Goal: Task Accomplishment & Management: Use online tool/utility

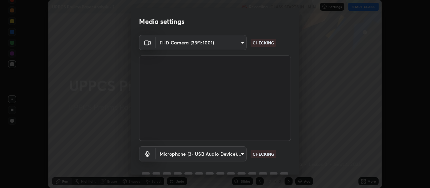
scroll to position [32, 0]
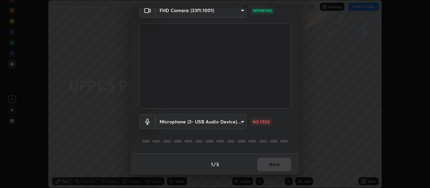
click at [228, 124] on body "Erase all UPPCS Prelims Paper Analysis - 2 Recording CLASS STARTS IN 1 MIN Sett…" at bounding box center [215, 94] width 430 height 188
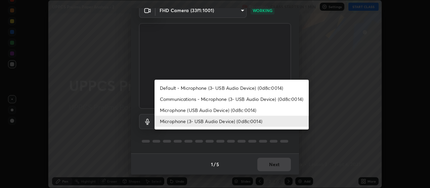
click at [202, 87] on li "Default - Microphone (3- USB Audio Device) (0d8c:0014)" at bounding box center [232, 87] width 154 height 11
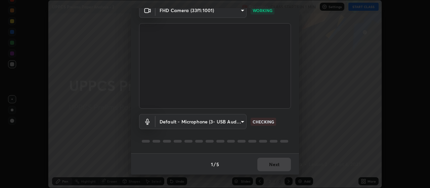
click at [222, 122] on body "Erase all UPPCS Prelims Paper Analysis - 2 Recording CLASS STARTS IN 1 MIN Sett…" at bounding box center [215, 94] width 430 height 188
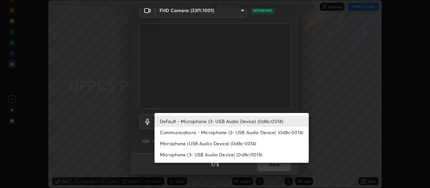
click at [202, 152] on li "Microphone (3- USB Audio Device) (0d8c:0014)" at bounding box center [232, 154] width 154 height 11
type input "6fb43970aefac337d34ba01f9e5de80bc8df9cb61761d0c8303192829fe75486"
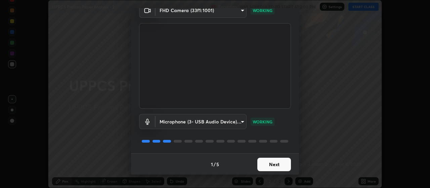
click at [271, 163] on button "Next" at bounding box center [274, 164] width 34 height 13
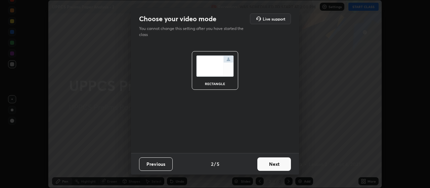
click at [274, 167] on button "Next" at bounding box center [274, 163] width 34 height 13
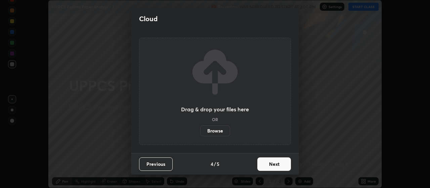
click at [282, 167] on button "Next" at bounding box center [274, 163] width 34 height 13
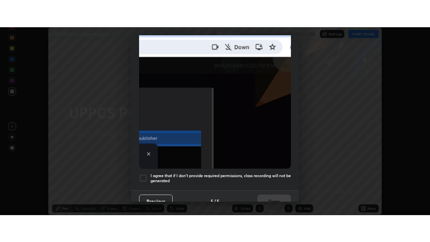
scroll to position [169, 0]
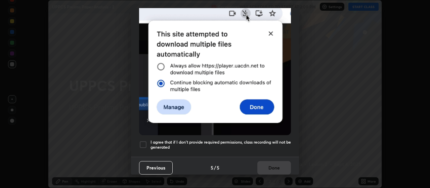
click at [193, 145] on h5 "I agree that if I don't provide required permissions, class recording will not …" at bounding box center [221, 144] width 140 height 10
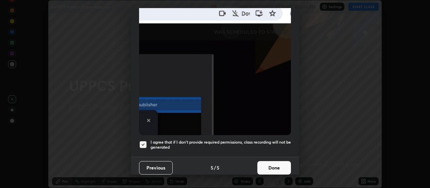
click at [263, 166] on button "Done" at bounding box center [274, 167] width 34 height 13
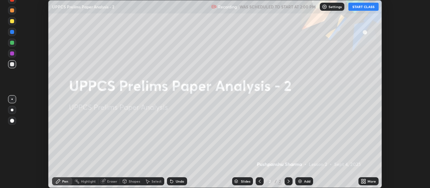
click at [365, 180] on icon at bounding box center [365, 180] width 2 height 2
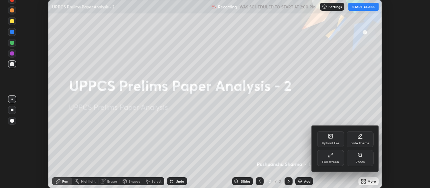
click at [335, 158] on div "Full screen" at bounding box center [330, 158] width 27 height 16
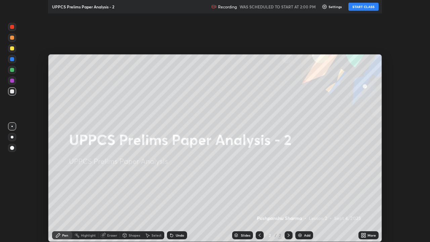
scroll to position [242, 430]
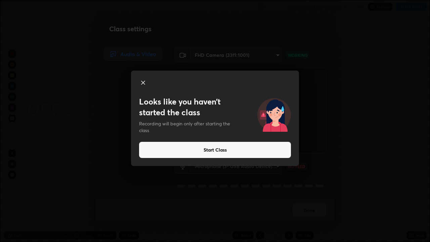
click at [143, 81] on icon at bounding box center [143, 83] width 8 height 8
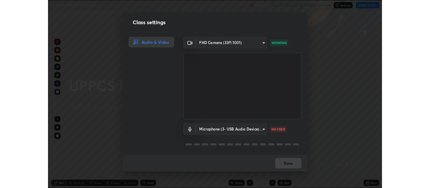
scroll to position [1, 0]
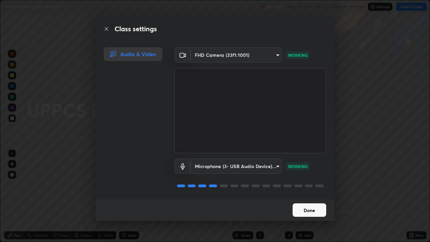
click at [299, 187] on button "Done" at bounding box center [310, 209] width 34 height 13
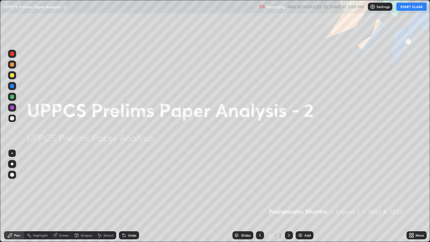
click at [302, 187] on button "Done" at bounding box center [310, 209] width 34 height 13
click at [411, 187] on icon at bounding box center [411, 234] width 5 height 5
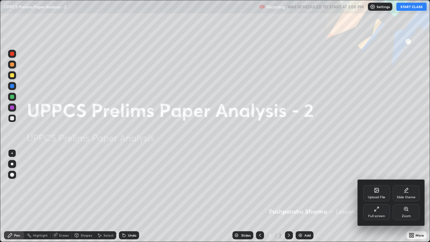
click at [382, 187] on div "Upload File" at bounding box center [376, 193] width 27 height 16
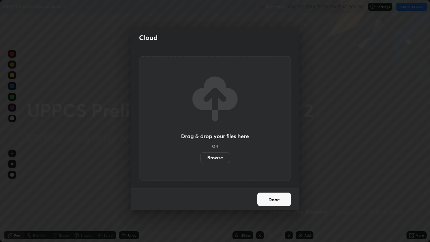
click at [220, 158] on label "Browse" at bounding box center [215, 157] width 30 height 11
click at [200, 158] on input "Browse" at bounding box center [200, 157] width 0 height 11
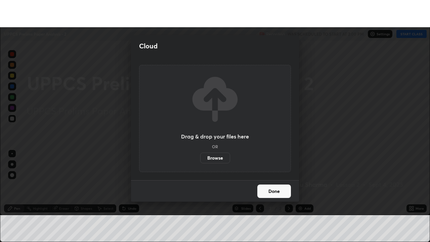
scroll to position [33407, 33165]
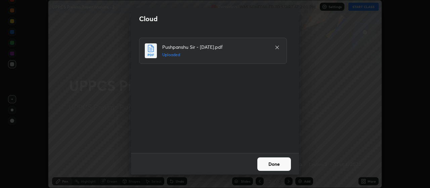
click at [277, 163] on button "Done" at bounding box center [274, 163] width 34 height 13
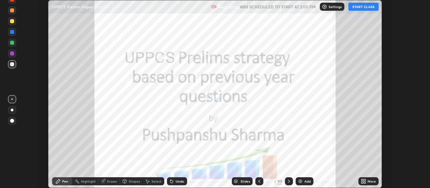
click at [260, 181] on icon at bounding box center [259, 180] width 5 height 5
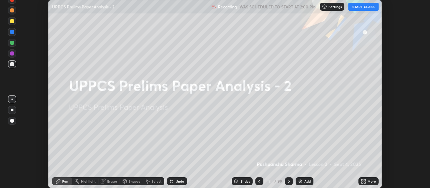
click at [289, 182] on icon at bounding box center [289, 180] width 2 height 3
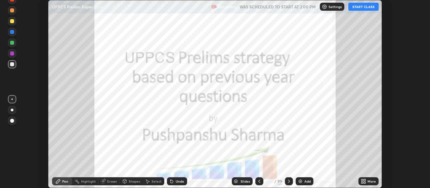
click at [365, 180] on icon at bounding box center [365, 180] width 2 height 2
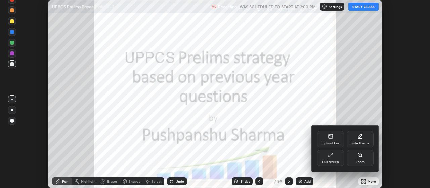
click at [330, 159] on div "Full screen" at bounding box center [330, 158] width 27 height 16
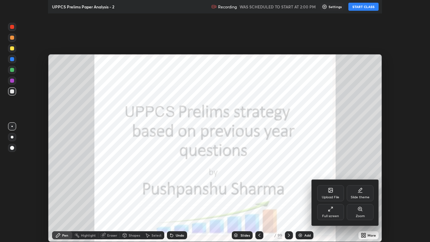
scroll to position [242, 430]
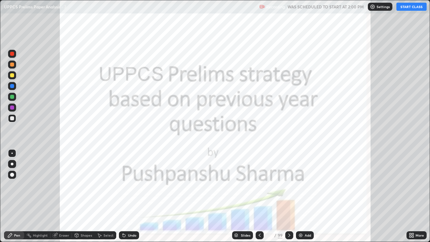
click at [422, 5] on button "START CLASS" at bounding box center [411, 7] width 30 height 8
click at [289, 187] on icon at bounding box center [289, 234] width 2 height 3
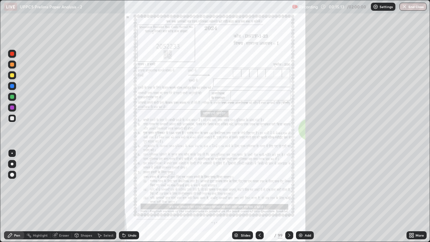
click at [288, 187] on icon at bounding box center [289, 234] width 5 height 5
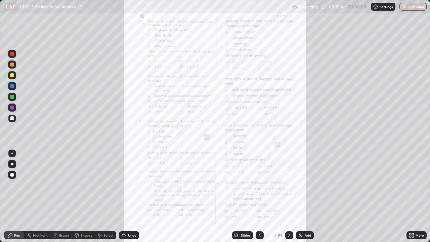
click at [288, 187] on icon at bounding box center [289, 234] width 5 height 5
click at [412, 187] on icon at bounding box center [413, 234] width 2 height 2
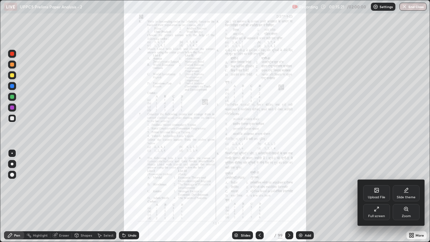
click at [406, 187] on div "Zoom" at bounding box center [406, 212] width 27 height 16
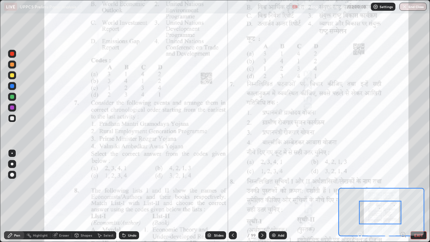
click at [214, 187] on div "Slides" at bounding box center [218, 234] width 9 height 3
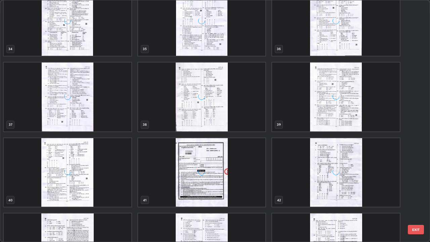
scroll to position [867, 0]
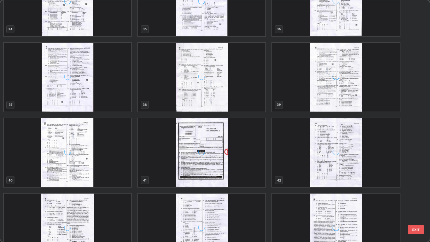
click at [269, 175] on div "42" at bounding box center [336, 153] width 134 height 76
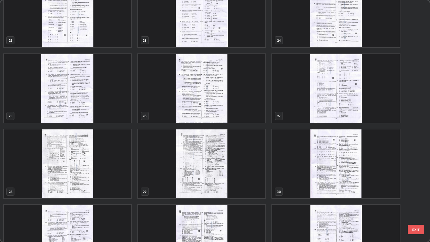
scroll to position [559, 0]
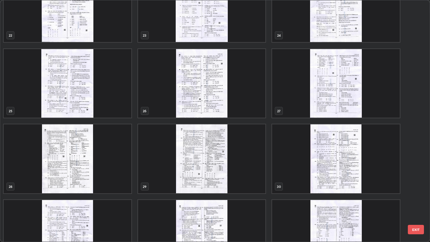
click at [245, 165] on img "grid" at bounding box center [202, 158] width 128 height 69
click at [244, 165] on img "grid" at bounding box center [202, 158] width 128 height 69
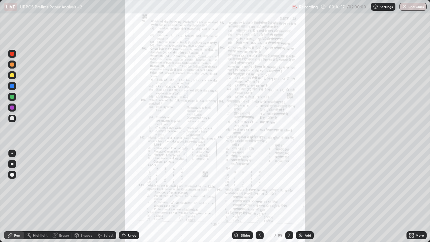
click at [257, 187] on icon at bounding box center [259, 234] width 5 height 5
click at [412, 187] on icon at bounding box center [411, 234] width 5 height 5
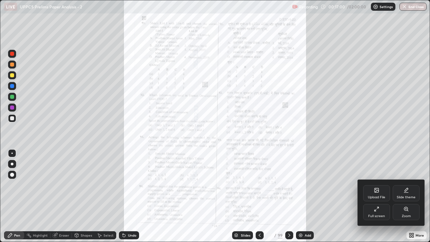
click at [407, 187] on icon at bounding box center [406, 209] width 4 height 4
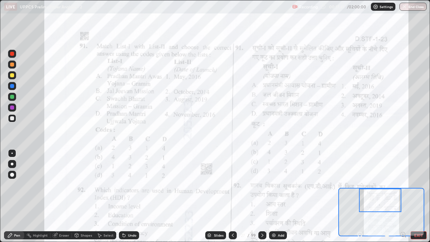
click at [263, 187] on icon at bounding box center [262, 234] width 5 height 5
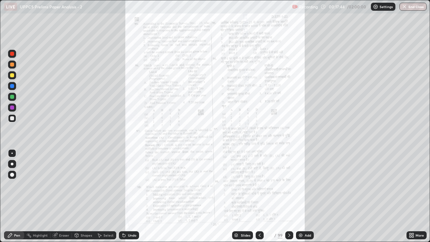
click at [410, 187] on icon at bounding box center [411, 234] width 2 height 2
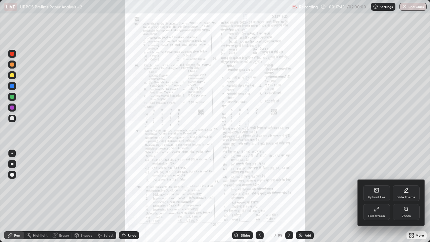
click at [404, 187] on icon at bounding box center [405, 208] width 5 height 5
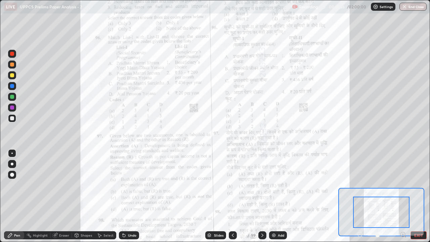
click at [392, 187] on div at bounding box center [381, 212] width 56 height 31
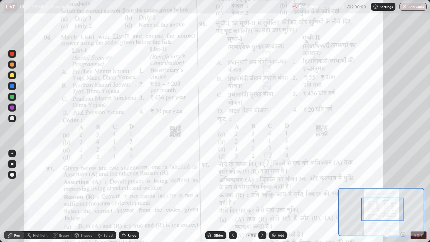
click at [262, 187] on icon at bounding box center [262, 234] width 2 height 3
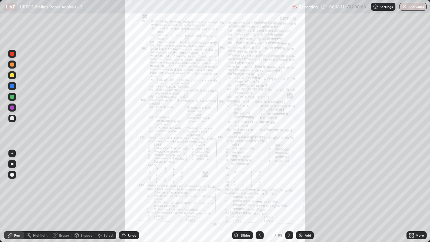
click at [259, 187] on icon at bounding box center [259, 234] width 5 height 5
click at [289, 187] on icon at bounding box center [289, 234] width 5 height 5
click at [288, 187] on icon at bounding box center [289, 234] width 5 height 5
click at [288, 187] on icon at bounding box center [289, 234] width 2 height 3
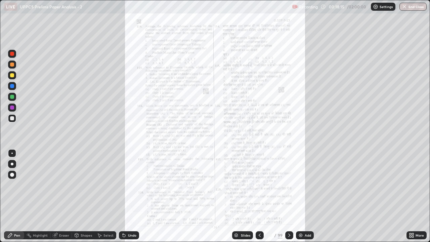
click at [410, 187] on icon at bounding box center [411, 237] width 2 height 2
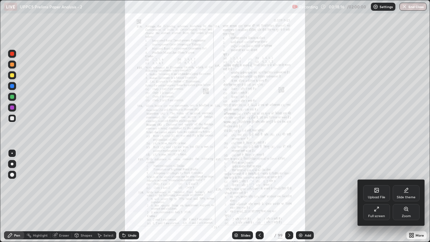
click at [404, 187] on icon at bounding box center [406, 209] width 4 height 4
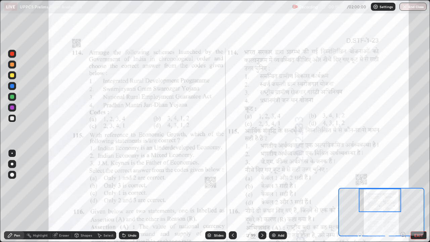
click at [232, 187] on icon at bounding box center [232, 234] width 5 height 5
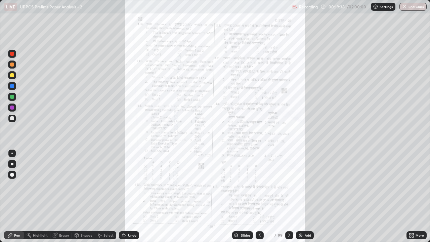
click at [236, 187] on icon at bounding box center [235, 235] width 3 height 1
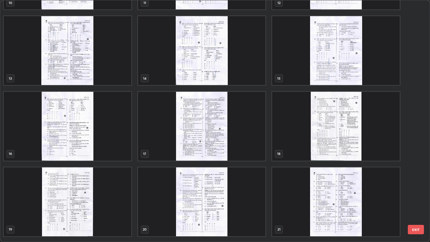
scroll to position [280, 0]
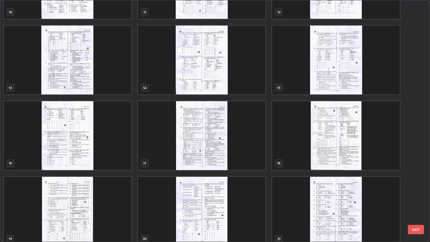
click at [227, 88] on img "grid" at bounding box center [202, 60] width 128 height 69
click at [227, 87] on img "grid" at bounding box center [202, 60] width 128 height 69
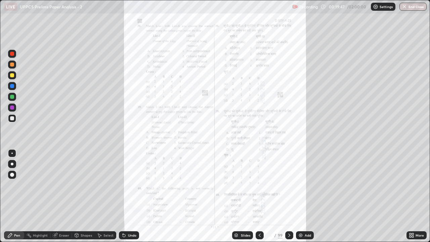
click at [289, 187] on icon at bounding box center [289, 234] width 5 height 5
click at [288, 187] on icon at bounding box center [289, 234] width 5 height 5
click at [288, 187] on icon at bounding box center [289, 234] width 2 height 3
click at [290, 187] on icon at bounding box center [289, 234] width 5 height 5
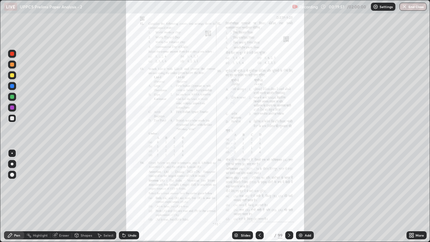
click at [289, 187] on icon at bounding box center [289, 234] width 5 height 5
click at [410, 187] on icon at bounding box center [411, 234] width 2 height 2
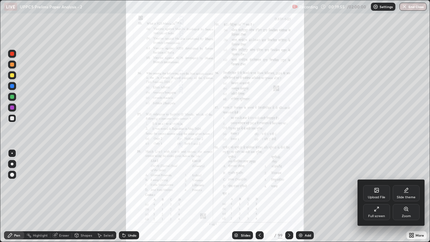
click at [404, 187] on icon at bounding box center [405, 208] width 5 height 5
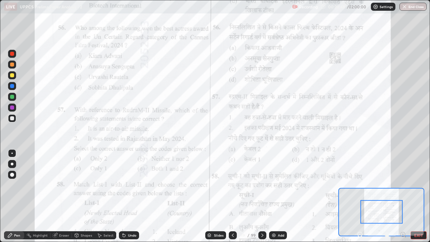
click at [262, 187] on icon at bounding box center [262, 234] width 5 height 5
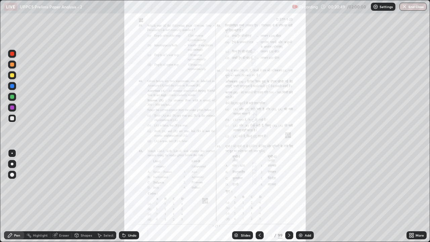
click at [287, 187] on icon at bounding box center [289, 234] width 5 height 5
click at [288, 187] on icon at bounding box center [289, 234] width 5 height 5
click at [288, 187] on icon at bounding box center [289, 234] width 2 height 3
click at [288, 187] on icon at bounding box center [289, 234] width 5 height 5
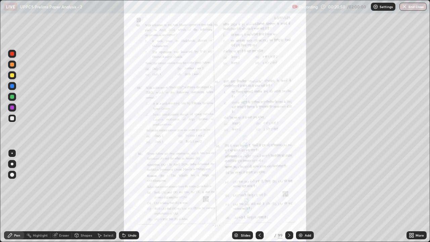
click at [289, 187] on icon at bounding box center [289, 234] width 2 height 3
click at [290, 187] on icon at bounding box center [289, 234] width 5 height 5
click at [289, 187] on icon at bounding box center [289, 234] width 5 height 5
click at [288, 187] on icon at bounding box center [289, 234] width 2 height 3
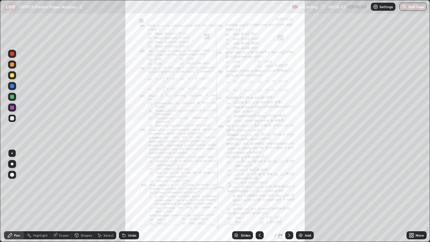
click at [288, 187] on icon at bounding box center [289, 234] width 2 height 3
click at [409, 187] on icon at bounding box center [411, 234] width 5 height 5
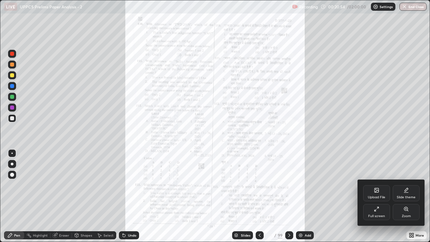
click at [405, 187] on icon at bounding box center [406, 209] width 4 height 4
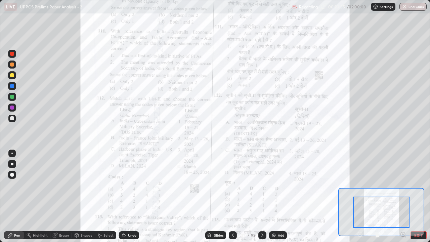
click at [389, 187] on div at bounding box center [381, 212] width 56 height 31
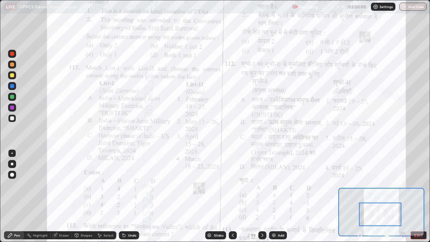
click at [231, 187] on icon at bounding box center [232, 234] width 5 height 5
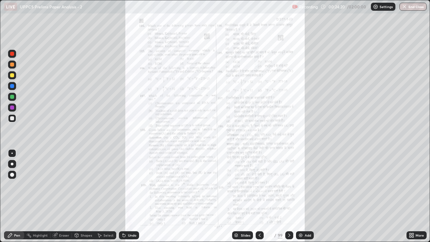
click at [259, 187] on icon at bounding box center [259, 234] width 5 height 5
click at [261, 187] on div at bounding box center [260, 234] width 8 height 13
click at [259, 187] on icon at bounding box center [259, 234] width 5 height 5
click at [258, 187] on icon at bounding box center [259, 234] width 5 height 5
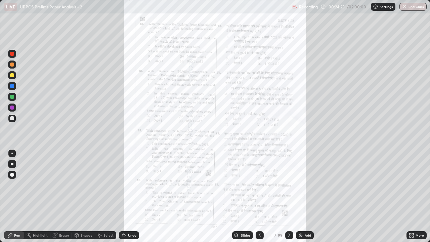
click at [260, 187] on div at bounding box center [260, 235] width 8 height 8
click at [410, 187] on icon at bounding box center [411, 237] width 2 height 2
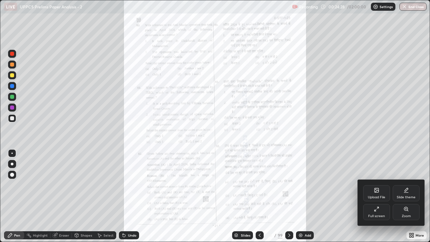
click at [405, 187] on icon at bounding box center [406, 209] width 4 height 4
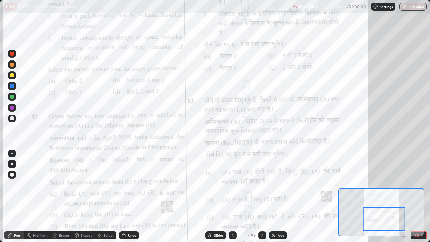
click at [220, 187] on div "Slides" at bounding box center [218, 234] width 9 height 3
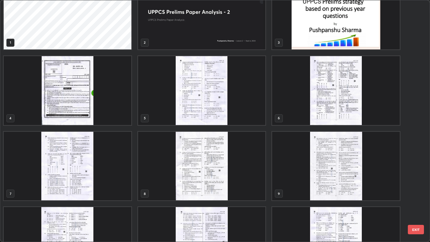
scroll to position [0, 0]
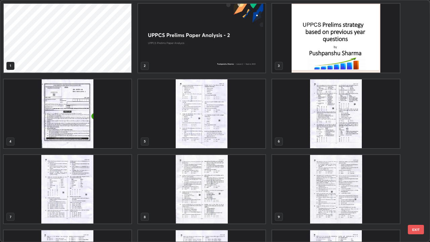
click at [320, 130] on img "grid" at bounding box center [336, 113] width 128 height 69
click at [321, 130] on img "grid" at bounding box center [336, 113] width 128 height 69
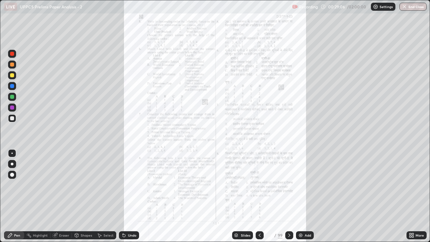
click at [410, 187] on icon at bounding box center [411, 234] width 2 height 2
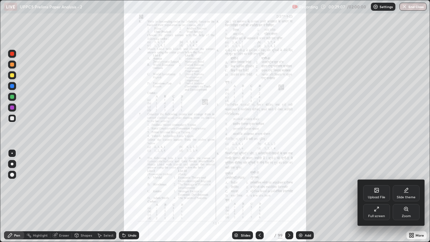
click at [406, 187] on icon at bounding box center [405, 208] width 5 height 5
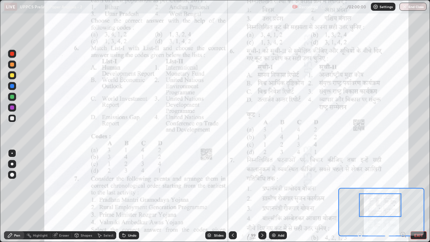
click at [261, 187] on icon at bounding box center [262, 234] width 5 height 5
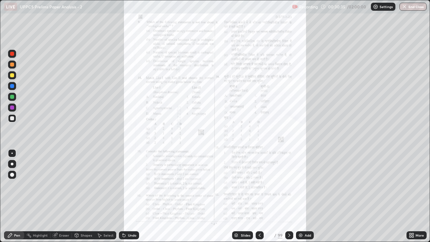
click at [288, 187] on icon at bounding box center [289, 234] width 5 height 5
click at [289, 187] on div at bounding box center [289, 235] width 8 height 8
click at [289, 187] on icon at bounding box center [289, 234] width 5 height 5
click at [288, 187] on icon at bounding box center [289, 234] width 2 height 3
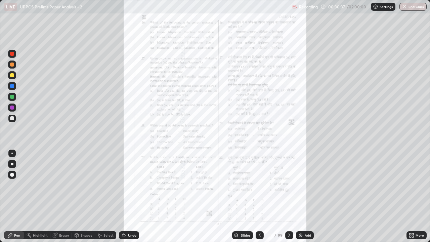
click at [288, 187] on icon at bounding box center [289, 234] width 5 height 5
click at [289, 187] on icon at bounding box center [289, 234] width 5 height 5
click at [288, 187] on icon at bounding box center [289, 234] width 2 height 3
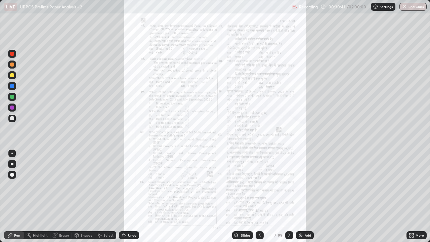
click at [413, 187] on icon at bounding box center [413, 234] width 2 height 2
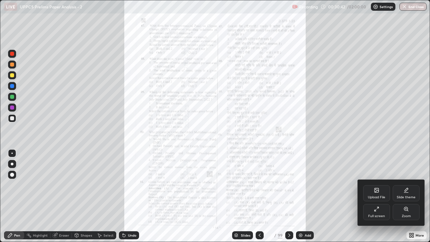
click at [407, 187] on icon at bounding box center [405, 208] width 5 height 5
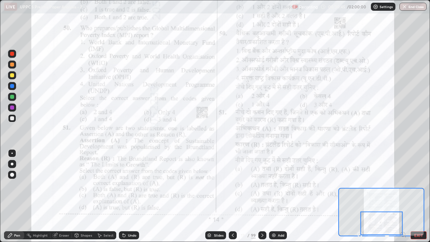
click at [384, 187] on div at bounding box center [381, 224] width 42 height 24
click at [263, 187] on icon at bounding box center [262, 234] width 5 height 5
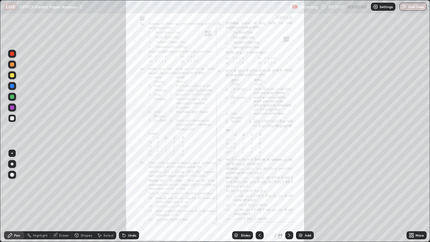
click at [289, 187] on icon at bounding box center [289, 234] width 5 height 5
click at [288, 187] on icon at bounding box center [289, 234] width 5 height 5
click at [287, 187] on icon at bounding box center [289, 234] width 5 height 5
click at [289, 187] on icon at bounding box center [289, 234] width 5 height 5
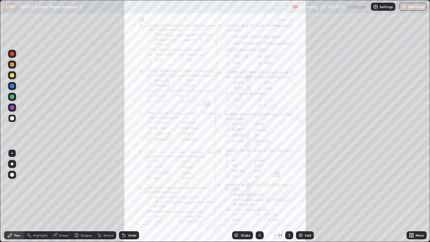
click at [289, 187] on icon at bounding box center [289, 234] width 5 height 5
click at [288, 187] on icon at bounding box center [289, 234] width 2 height 3
click at [287, 187] on icon at bounding box center [289, 234] width 5 height 5
click at [410, 187] on icon at bounding box center [411, 237] width 2 height 2
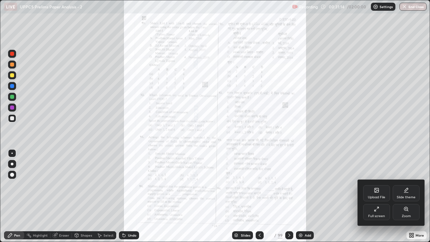
click at [406, 187] on div "Zoom" at bounding box center [406, 212] width 27 height 16
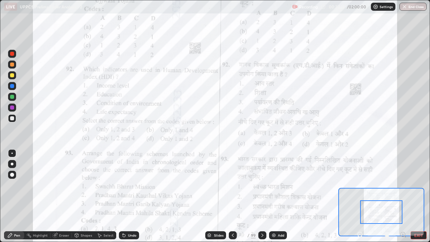
click at [261, 187] on icon at bounding box center [262, 234] width 5 height 5
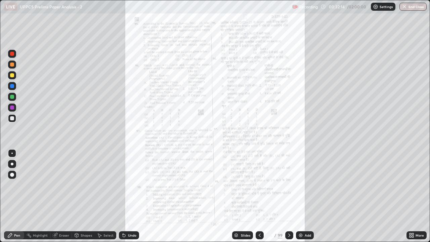
click at [411, 187] on icon at bounding box center [411, 234] width 2 height 2
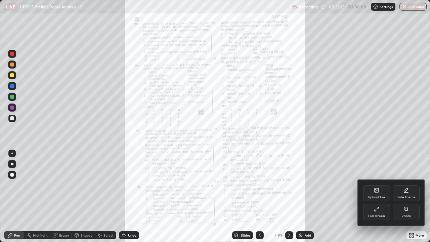
click at [407, 187] on div "Zoom" at bounding box center [406, 215] width 9 height 3
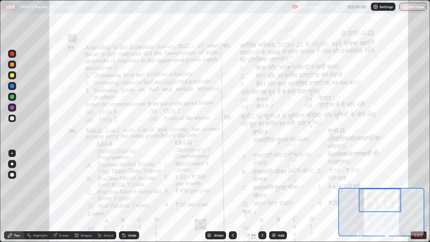
click at [231, 187] on icon at bounding box center [232, 234] width 5 height 5
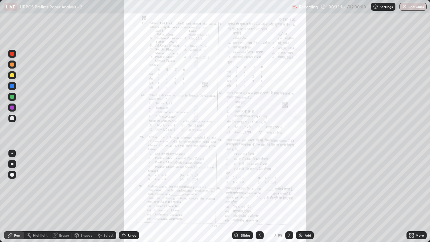
click at [258, 187] on icon at bounding box center [259, 234] width 5 height 5
click at [259, 187] on icon at bounding box center [259, 234] width 5 height 5
click at [258, 187] on icon at bounding box center [259, 234] width 5 height 5
click at [259, 187] on icon at bounding box center [260, 234] width 2 height 3
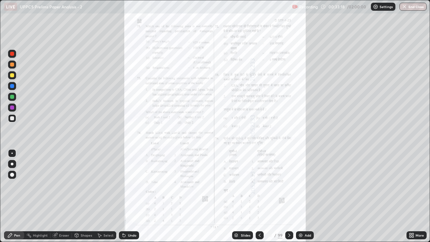
click at [258, 187] on icon at bounding box center [259, 234] width 5 height 5
click at [411, 187] on icon at bounding box center [411, 234] width 5 height 5
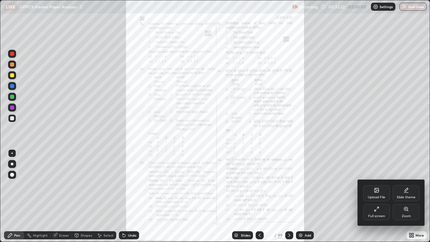
click at [404, 187] on div "Zoom" at bounding box center [406, 215] width 9 height 3
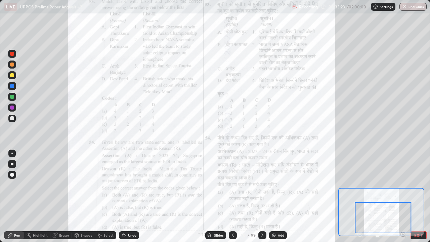
click at [402, 187] on icon at bounding box center [403, 234] width 2 height 0
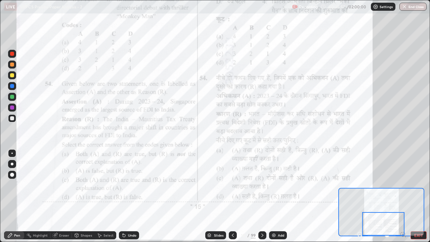
click at [232, 187] on icon at bounding box center [232, 234] width 5 height 5
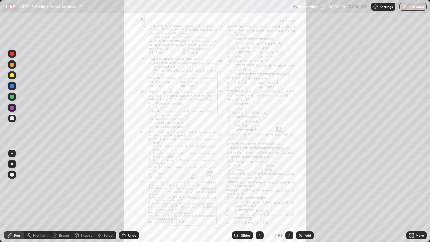
click at [259, 187] on icon at bounding box center [259, 234] width 5 height 5
click at [258, 187] on icon at bounding box center [259, 234] width 5 height 5
click at [259, 187] on icon at bounding box center [260, 234] width 2 height 3
click at [259, 187] on icon at bounding box center [259, 234] width 5 height 5
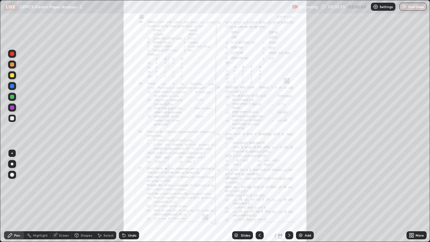
click at [259, 187] on icon at bounding box center [259, 234] width 5 height 5
click at [261, 187] on icon at bounding box center [259, 234] width 5 height 5
click at [259, 187] on icon at bounding box center [259, 234] width 5 height 5
click at [289, 187] on icon at bounding box center [289, 234] width 5 height 5
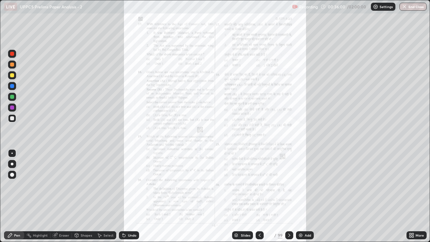
click at [289, 187] on icon at bounding box center [289, 234] width 5 height 5
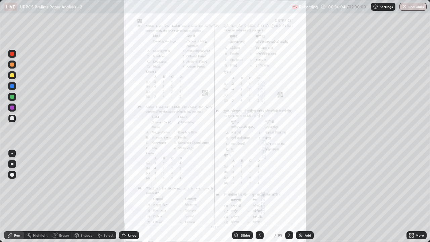
click at [290, 187] on icon at bounding box center [289, 234] width 5 height 5
click at [289, 187] on icon at bounding box center [289, 234] width 5 height 5
click at [411, 187] on icon at bounding box center [411, 234] width 2 height 2
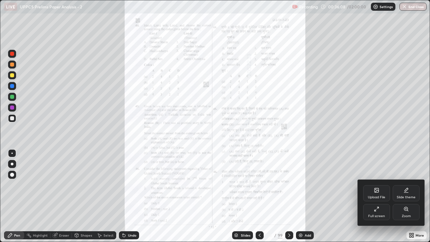
click at [406, 187] on div "Zoom" at bounding box center [406, 212] width 27 height 16
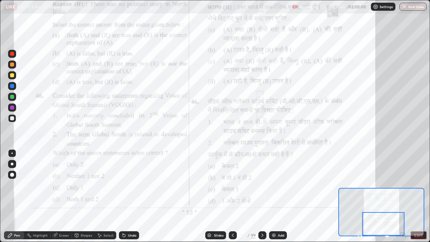
click at [262, 187] on icon at bounding box center [262, 234] width 5 height 5
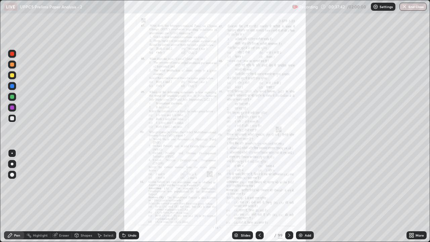
click at [259, 187] on icon at bounding box center [259, 234] width 5 height 5
click at [260, 187] on icon at bounding box center [259, 234] width 5 height 5
click at [290, 187] on icon at bounding box center [289, 234] width 5 height 5
click at [289, 187] on icon at bounding box center [289, 234] width 5 height 5
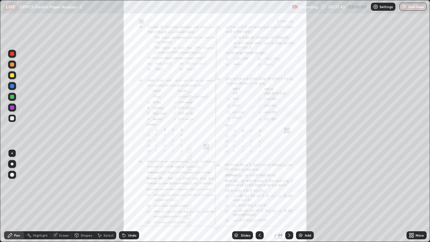
click at [287, 187] on icon at bounding box center [289, 234] width 5 height 5
click at [288, 187] on icon at bounding box center [289, 234] width 2 height 3
click at [288, 187] on icon at bounding box center [289, 234] width 5 height 5
click at [289, 187] on icon at bounding box center [289, 234] width 5 height 5
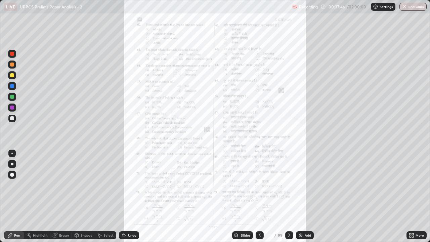
click at [289, 187] on icon at bounding box center [289, 234] width 2 height 3
click at [289, 187] on icon at bounding box center [289, 234] width 5 height 5
click at [289, 187] on div at bounding box center [289, 235] width 8 height 8
click at [289, 187] on div at bounding box center [289, 234] width 8 height 13
click at [288, 187] on icon at bounding box center [289, 234] width 2 height 3
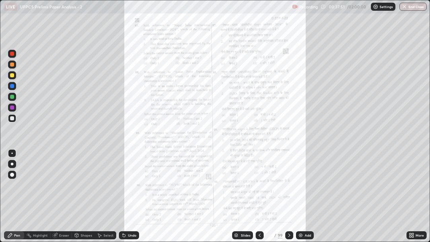
click at [413, 187] on icon at bounding box center [413, 234] width 2 height 2
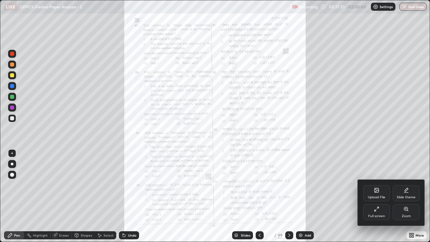
click at [406, 187] on div "Zoom" at bounding box center [406, 212] width 27 height 16
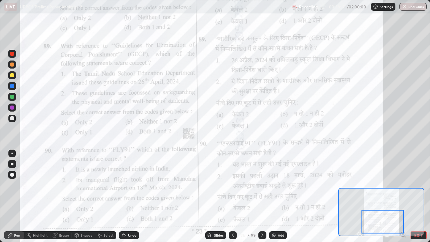
click at [263, 187] on icon at bounding box center [262, 234] width 5 height 5
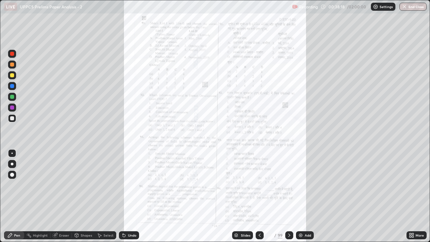
click at [288, 187] on icon at bounding box center [289, 234] width 5 height 5
click at [289, 187] on icon at bounding box center [289, 234] width 5 height 5
click at [410, 187] on icon at bounding box center [411, 234] width 2 height 2
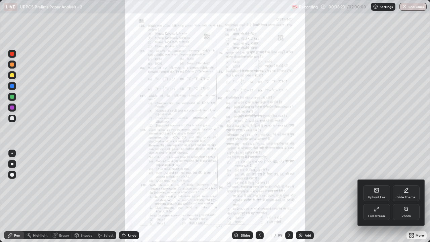
click at [405, 187] on div "Zoom" at bounding box center [406, 212] width 27 height 16
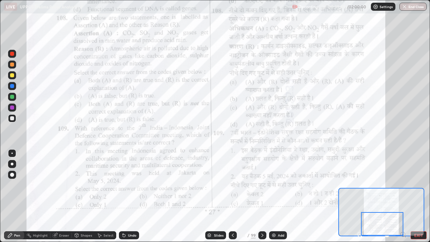
click at [262, 187] on icon at bounding box center [262, 234] width 2 height 3
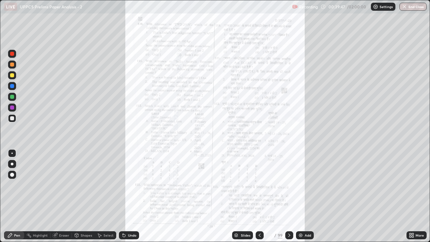
click at [410, 187] on icon at bounding box center [411, 237] width 2 height 2
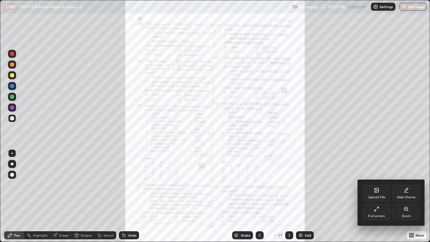
click at [408, 187] on div "Zoom" at bounding box center [406, 212] width 27 height 16
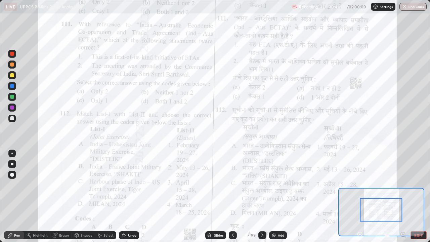
click at [232, 187] on icon at bounding box center [232, 234] width 5 height 5
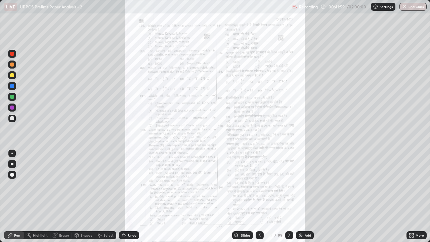
click at [260, 187] on icon at bounding box center [259, 234] width 5 height 5
click at [259, 187] on icon at bounding box center [260, 234] width 2 height 3
click at [258, 187] on icon at bounding box center [259, 234] width 5 height 5
click at [259, 187] on icon at bounding box center [259, 234] width 5 height 5
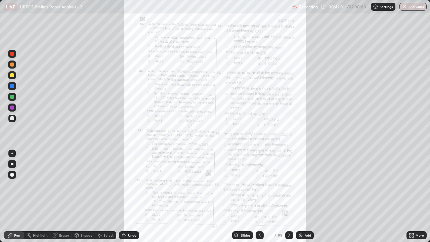
click at [259, 187] on icon at bounding box center [259, 234] width 5 height 5
click at [259, 187] on div at bounding box center [260, 235] width 8 height 8
click at [260, 187] on div at bounding box center [260, 235] width 8 height 8
click at [262, 187] on div at bounding box center [260, 235] width 8 height 8
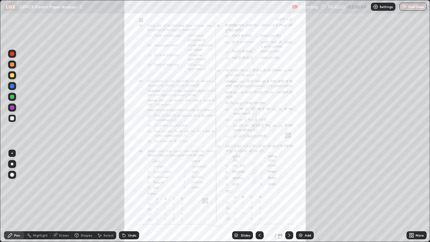
click at [261, 187] on div at bounding box center [260, 235] width 8 height 8
click at [262, 187] on div at bounding box center [260, 234] width 8 height 13
click at [413, 187] on icon at bounding box center [413, 234] width 2 height 2
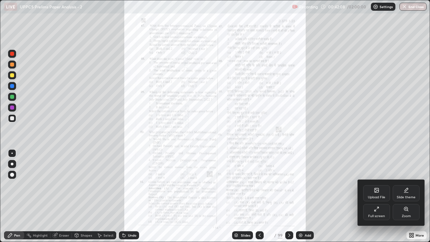
click at [406, 187] on icon at bounding box center [405, 208] width 5 height 5
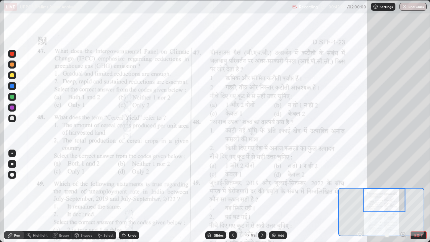
click at [262, 187] on icon at bounding box center [262, 234] width 5 height 5
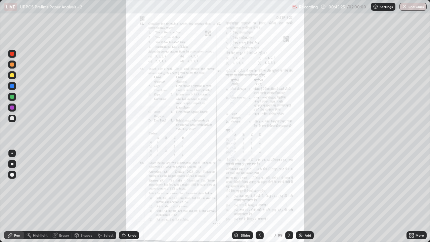
click at [410, 187] on icon at bounding box center [411, 237] width 2 height 2
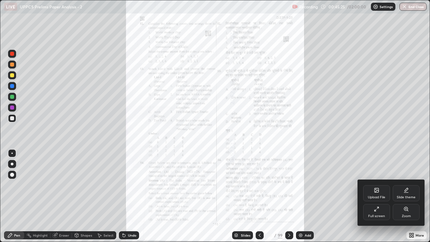
click at [407, 187] on icon at bounding box center [405, 208] width 5 height 5
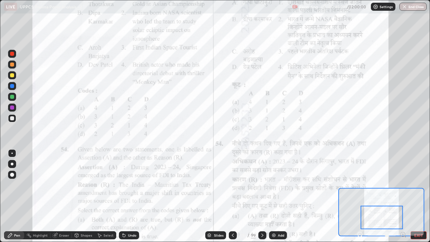
click at [386, 187] on div at bounding box center [382, 218] width 42 height 24
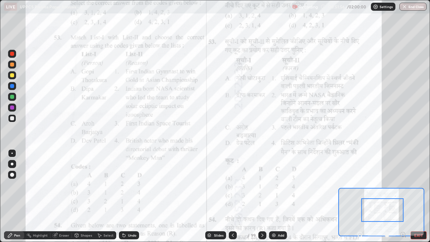
click at [261, 187] on icon at bounding box center [262, 234] width 2 height 3
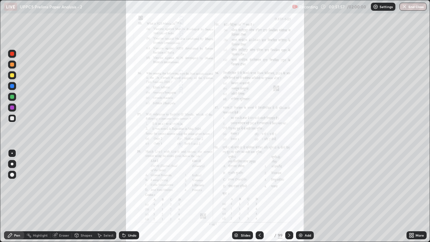
click at [259, 187] on icon at bounding box center [259, 234] width 5 height 5
click at [290, 187] on icon at bounding box center [289, 234] width 5 height 5
click at [290, 187] on div at bounding box center [289, 235] width 8 height 8
click at [289, 187] on icon at bounding box center [289, 234] width 2 height 3
click at [289, 187] on icon at bounding box center [289, 234] width 5 height 5
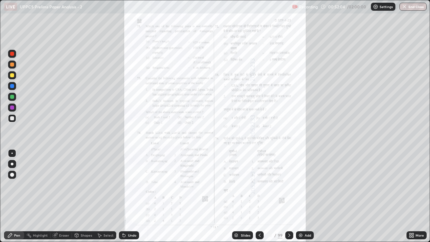
click at [289, 187] on icon at bounding box center [289, 234] width 5 height 5
click at [288, 187] on icon at bounding box center [289, 234] width 5 height 5
click at [410, 187] on icon at bounding box center [411, 234] width 2 height 2
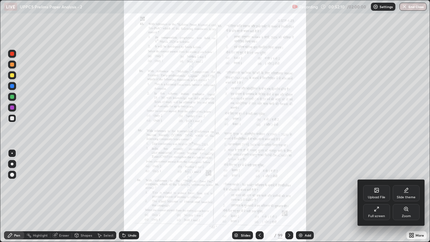
click at [400, 187] on div "Zoom" at bounding box center [406, 212] width 27 height 16
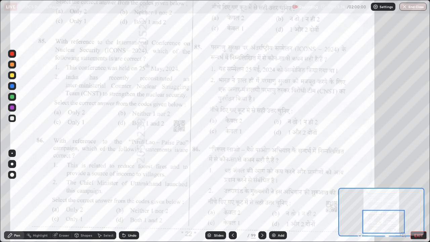
click at [261, 187] on icon at bounding box center [262, 234] width 5 height 5
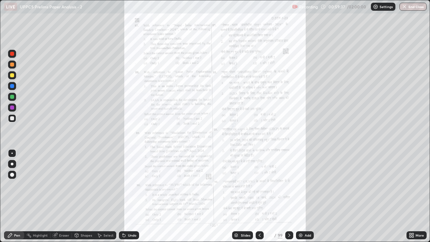
click at [288, 187] on icon at bounding box center [289, 234] width 5 height 5
click at [287, 187] on icon at bounding box center [289, 234] width 5 height 5
click at [289, 187] on icon at bounding box center [289, 234] width 5 height 5
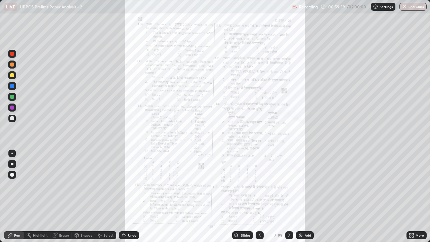
click at [289, 187] on icon at bounding box center [289, 234] width 5 height 5
click at [288, 187] on icon at bounding box center [289, 234] width 5 height 5
click at [288, 187] on icon at bounding box center [289, 234] width 2 height 3
click at [288, 187] on icon at bounding box center [289, 234] width 5 height 5
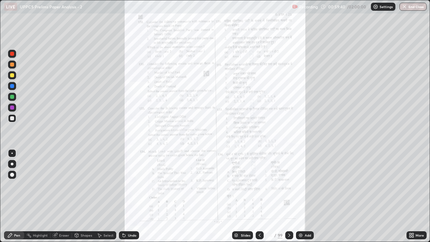
click at [288, 187] on icon at bounding box center [289, 234] width 5 height 5
click at [288, 187] on icon at bounding box center [289, 234] width 2 height 3
click at [288, 187] on icon at bounding box center [289, 234] width 5 height 5
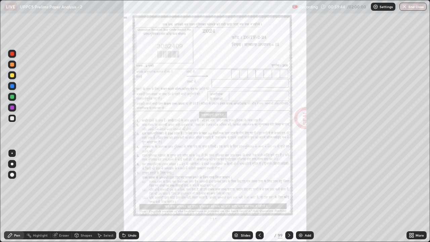
click at [289, 187] on icon at bounding box center [289, 234] width 5 height 5
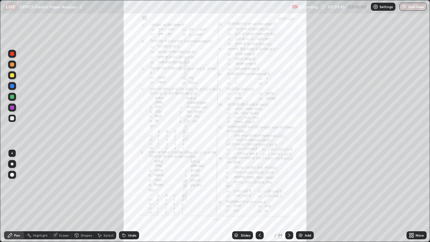
click at [289, 187] on icon at bounding box center [289, 234] width 2 height 3
click at [259, 187] on icon at bounding box center [259, 234] width 5 height 5
click at [290, 187] on icon at bounding box center [289, 234] width 5 height 5
click at [289, 187] on icon at bounding box center [289, 234] width 2 height 3
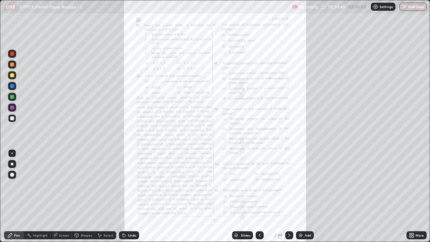
click at [289, 187] on icon at bounding box center [289, 234] width 5 height 5
click at [288, 187] on icon at bounding box center [289, 234] width 2 height 3
click at [289, 187] on icon at bounding box center [289, 234] width 2 height 3
click at [289, 187] on icon at bounding box center [289, 234] width 5 height 5
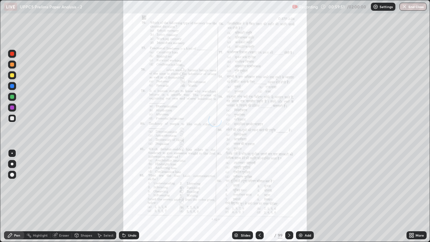
click at [289, 187] on icon at bounding box center [289, 234] width 5 height 5
click at [288, 187] on icon at bounding box center [289, 234] width 5 height 5
click at [288, 187] on icon at bounding box center [289, 234] width 2 height 3
click at [289, 187] on icon at bounding box center [289, 234] width 5 height 5
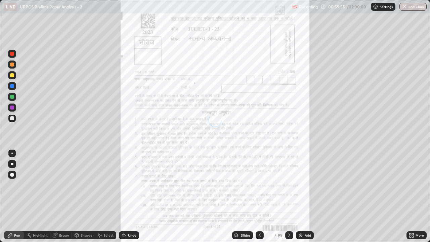
click at [289, 187] on icon at bounding box center [289, 234] width 5 height 5
click at [288, 187] on icon at bounding box center [289, 234] width 2 height 3
click at [289, 187] on icon at bounding box center [289, 234] width 5 height 5
click at [289, 187] on div at bounding box center [289, 235] width 8 height 8
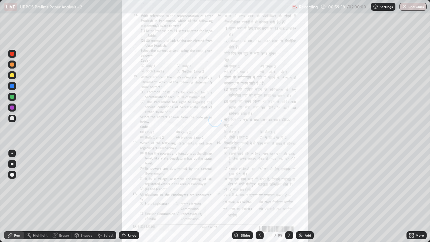
click at [289, 187] on icon at bounding box center [289, 234] width 5 height 5
click at [288, 187] on icon at bounding box center [289, 234] width 5 height 5
click at [289, 187] on icon at bounding box center [289, 234] width 5 height 5
click at [288, 187] on icon at bounding box center [289, 234] width 2 height 3
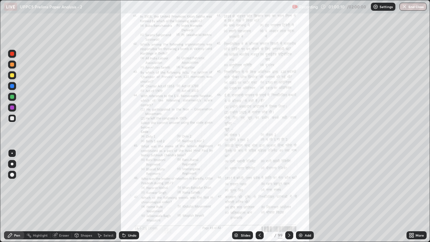
click at [289, 187] on icon at bounding box center [289, 234] width 5 height 5
click at [287, 187] on icon at bounding box center [289, 234] width 5 height 5
click at [289, 187] on icon at bounding box center [289, 234] width 5 height 5
click at [288, 187] on icon at bounding box center [289, 234] width 5 height 5
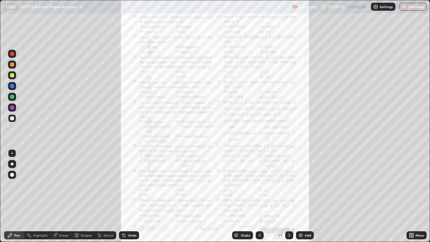
click at [289, 187] on icon at bounding box center [289, 234] width 5 height 5
click at [288, 187] on div at bounding box center [289, 235] width 8 height 8
click at [259, 187] on div at bounding box center [260, 235] width 8 height 8
click at [258, 187] on div at bounding box center [260, 235] width 8 height 8
click at [411, 187] on icon at bounding box center [411, 237] width 2 height 2
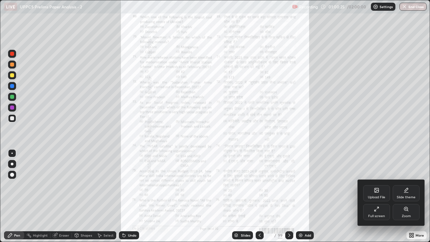
click at [406, 187] on icon at bounding box center [405, 208] width 5 height 5
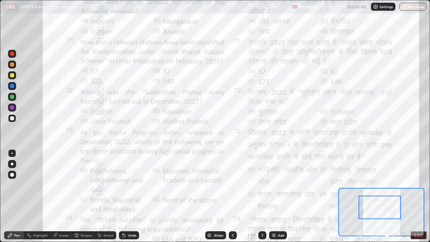
click at [261, 187] on icon at bounding box center [262, 234] width 5 height 5
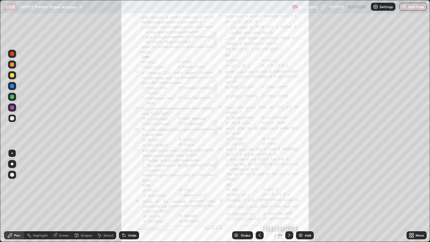
click at [288, 187] on icon at bounding box center [289, 234] width 5 height 5
click at [287, 187] on div at bounding box center [289, 235] width 8 height 8
click at [289, 187] on icon at bounding box center [289, 234] width 5 height 5
click at [289, 187] on icon at bounding box center [289, 234] width 2 height 3
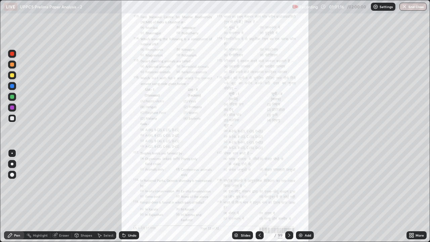
click at [289, 187] on icon at bounding box center [289, 234] width 2 height 3
click at [288, 187] on div at bounding box center [289, 235] width 8 height 8
click at [288, 187] on icon at bounding box center [289, 234] width 5 height 5
click at [412, 187] on icon at bounding box center [413, 237] width 2 height 2
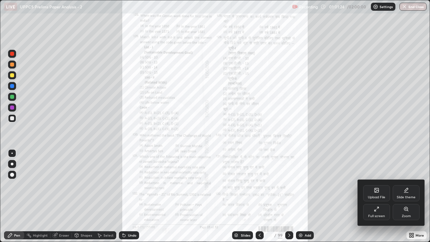
click at [404, 187] on icon at bounding box center [406, 209] width 4 height 4
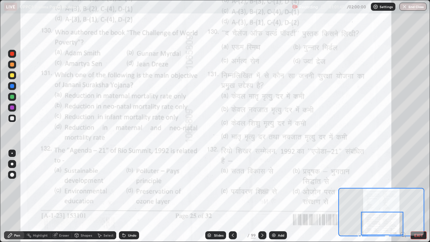
click at [260, 187] on icon at bounding box center [262, 234] width 5 height 5
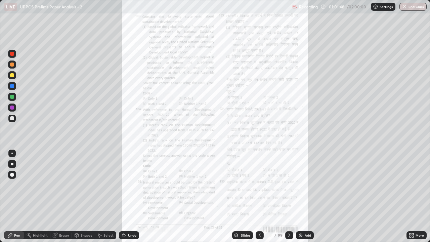
click at [288, 187] on icon at bounding box center [289, 234] width 5 height 5
click at [410, 187] on icon at bounding box center [411, 234] width 2 height 2
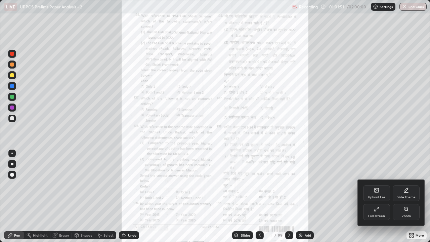
click at [408, 187] on div "Zoom" at bounding box center [406, 212] width 27 height 16
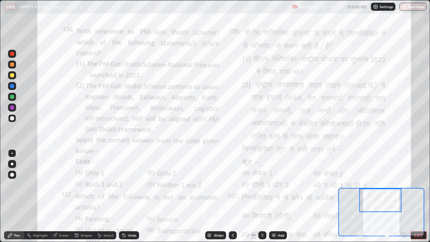
click at [262, 187] on icon at bounding box center [262, 234] width 5 height 5
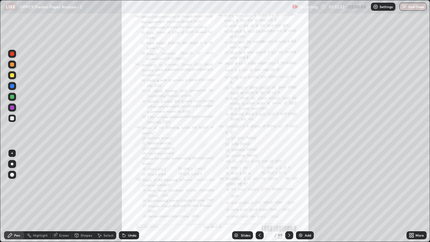
click at [290, 187] on icon at bounding box center [289, 234] width 5 height 5
click at [259, 187] on icon at bounding box center [259, 234] width 5 height 5
click at [410, 187] on icon at bounding box center [411, 234] width 2 height 2
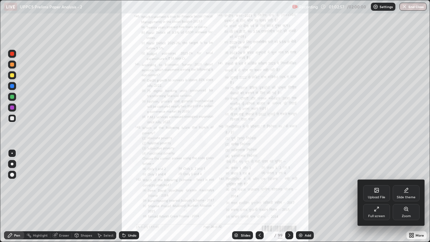
click at [404, 187] on icon at bounding box center [405, 208] width 5 height 5
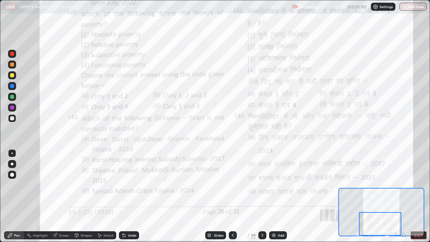
click at [259, 187] on div at bounding box center [262, 235] width 8 height 8
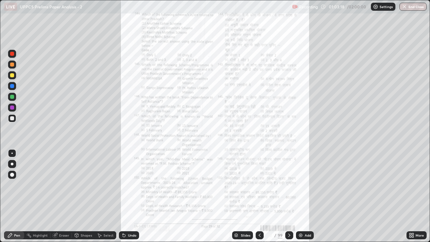
click at [410, 187] on icon at bounding box center [411, 234] width 2 height 2
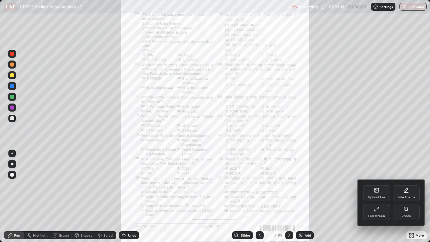
click at [401, 187] on div "Zoom" at bounding box center [406, 212] width 27 height 16
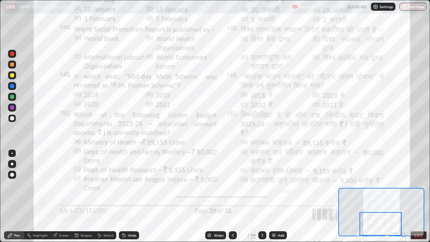
click at [232, 187] on icon at bounding box center [233, 234] width 2 height 3
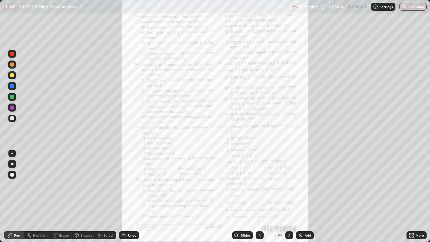
click at [232, 187] on div "Slides" at bounding box center [242, 235] width 21 height 8
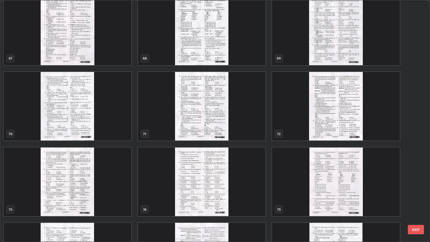
scroll to position [1668, 0]
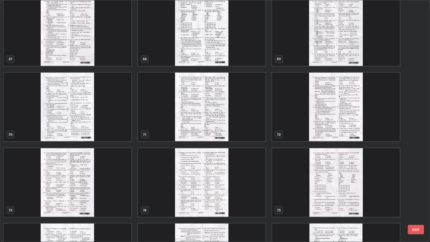
click at [223, 124] on img "grid" at bounding box center [202, 107] width 128 height 69
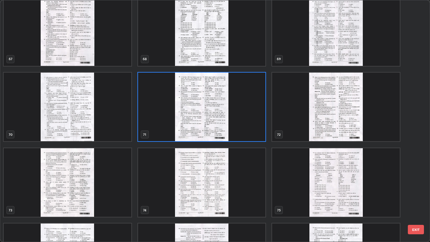
click at [226, 125] on img "grid" at bounding box center [202, 107] width 128 height 69
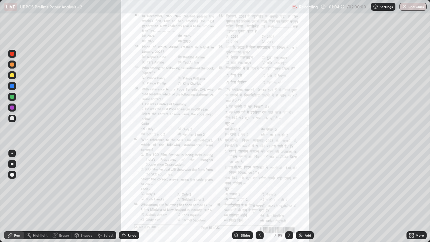
click at [260, 187] on icon at bounding box center [259, 234] width 5 height 5
click at [259, 187] on icon at bounding box center [259, 234] width 5 height 5
click at [411, 187] on icon at bounding box center [411, 234] width 5 height 5
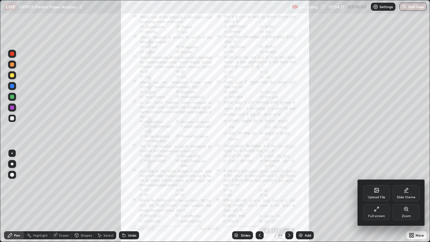
click at [405, 187] on icon at bounding box center [406, 209] width 4 height 4
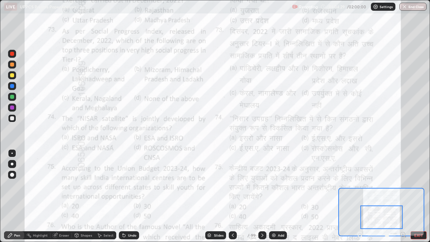
click at [382, 187] on div at bounding box center [381, 218] width 42 height 24
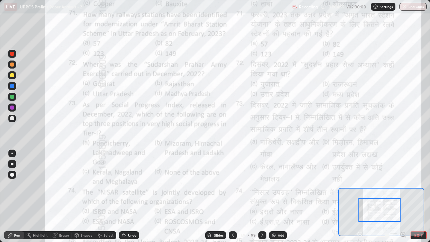
click at [263, 187] on icon at bounding box center [262, 234] width 5 height 5
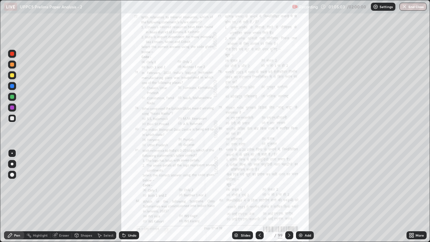
click at [411, 187] on icon at bounding box center [411, 234] width 2 height 2
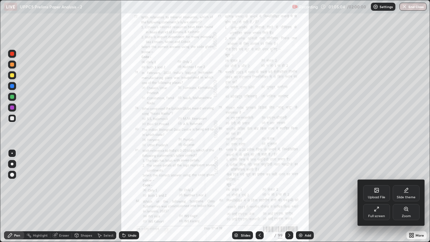
click at [403, 187] on div "Zoom" at bounding box center [406, 212] width 27 height 16
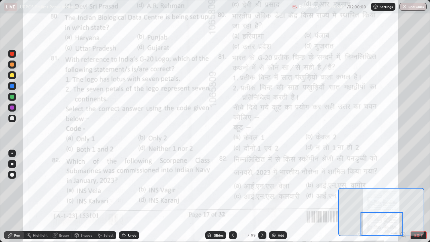
click at [262, 187] on icon at bounding box center [262, 234] width 5 height 5
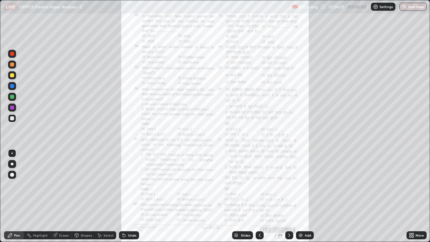
click at [290, 187] on icon at bounding box center [289, 234] width 5 height 5
click at [412, 187] on icon at bounding box center [411, 234] width 5 height 5
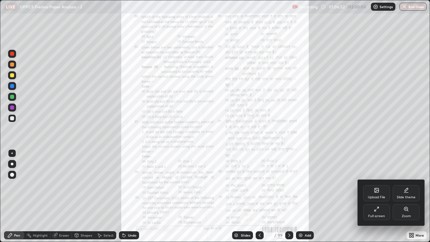
click at [404, 187] on icon at bounding box center [406, 209] width 4 height 4
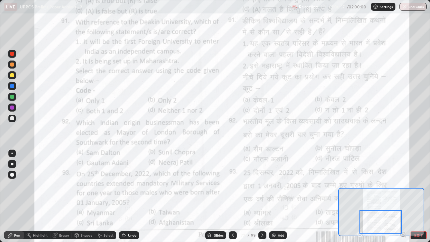
click at [387, 187] on div at bounding box center [380, 222] width 42 height 24
click at [261, 187] on icon at bounding box center [262, 234] width 2 height 3
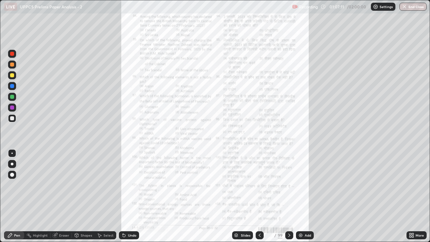
click at [259, 187] on icon at bounding box center [259, 234] width 5 height 5
click at [260, 187] on icon at bounding box center [259, 234] width 5 height 5
click at [259, 187] on icon at bounding box center [259, 234] width 5 height 5
click at [259, 187] on div at bounding box center [260, 234] width 8 height 13
click at [411, 187] on icon at bounding box center [411, 234] width 5 height 5
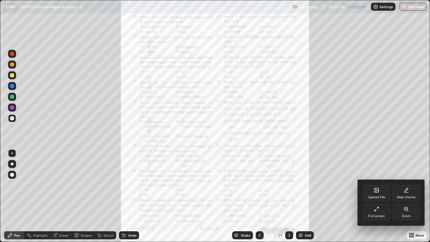
click at [406, 187] on div "Zoom" at bounding box center [406, 212] width 27 height 16
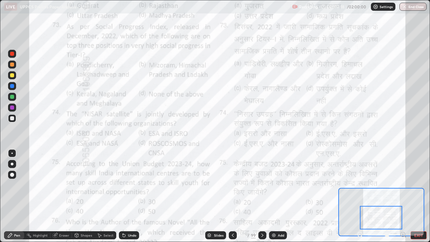
click at [381, 187] on div at bounding box center [381, 218] width 42 height 24
click at [380, 187] on div at bounding box center [381, 218] width 42 height 24
click at [375, 187] on div at bounding box center [381, 218] width 42 height 24
click at [218, 187] on div "Slides" at bounding box center [218, 234] width 9 height 3
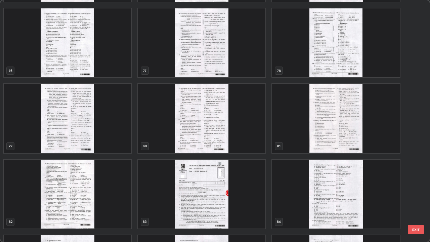
scroll to position [1880, 0]
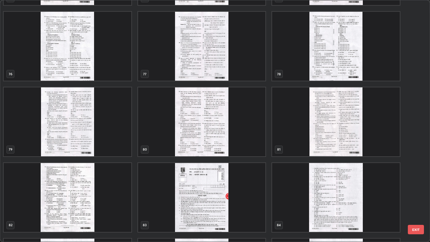
click at [237, 136] on img "grid" at bounding box center [202, 121] width 128 height 69
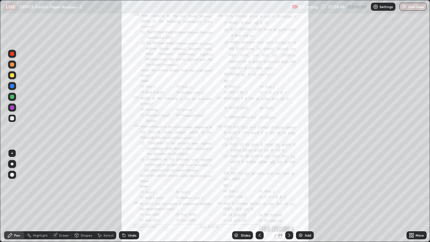
click at [410, 187] on icon at bounding box center [411, 234] width 2 height 2
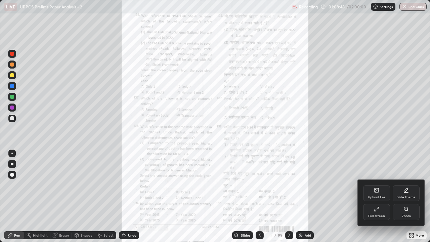
click at [407, 187] on div "Zoom" at bounding box center [406, 212] width 27 height 16
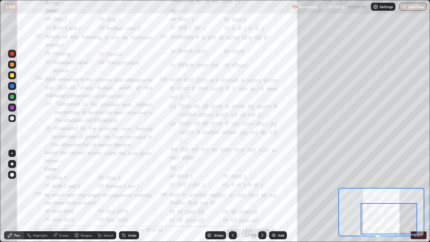
click at [382, 187] on div at bounding box center [389, 218] width 56 height 31
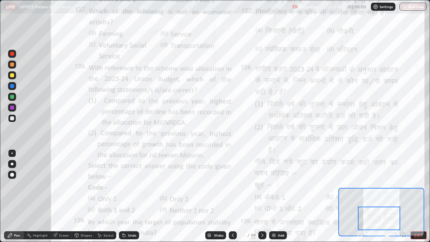
click at [263, 187] on icon at bounding box center [262, 234] width 5 height 5
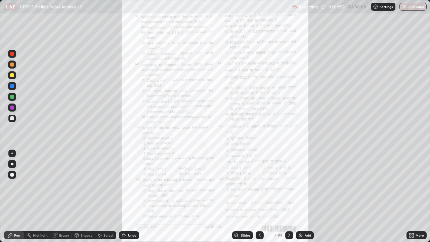
click at [410, 187] on icon at bounding box center [411, 237] width 2 height 2
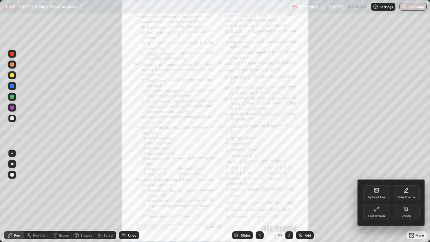
click at [408, 187] on div "Zoom" at bounding box center [406, 215] width 9 height 3
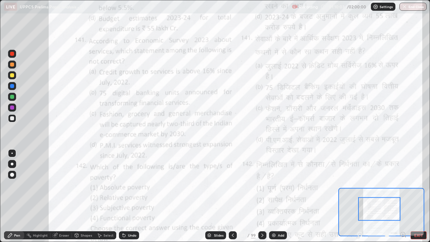
click at [379, 187] on div at bounding box center [379, 209] width 42 height 24
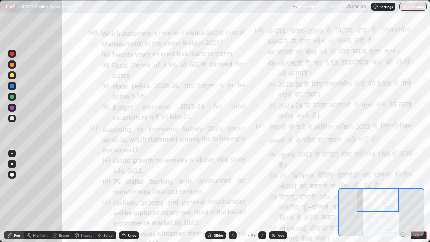
click at [231, 187] on icon at bounding box center [232, 234] width 5 height 5
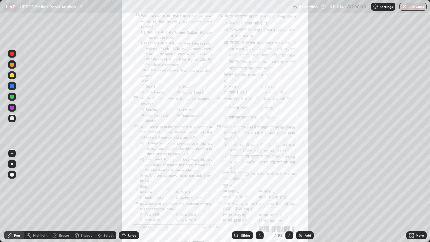
click at [257, 187] on icon at bounding box center [259, 234] width 5 height 5
click at [260, 187] on icon at bounding box center [260, 234] width 2 height 3
click at [259, 187] on icon at bounding box center [259, 234] width 5 height 5
click at [259, 187] on icon at bounding box center [260, 234] width 2 height 3
click at [259, 187] on icon at bounding box center [259, 234] width 5 height 5
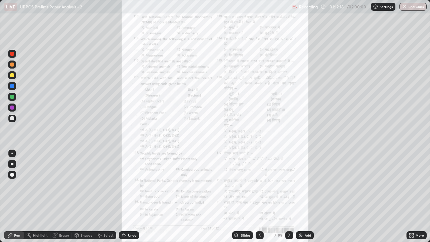
click at [257, 187] on icon at bounding box center [259, 234] width 5 height 5
click at [258, 187] on div at bounding box center [260, 235] width 8 height 8
click at [259, 187] on icon at bounding box center [259, 234] width 5 height 5
click at [257, 187] on div at bounding box center [260, 235] width 8 height 8
click at [258, 187] on div at bounding box center [260, 235] width 8 height 8
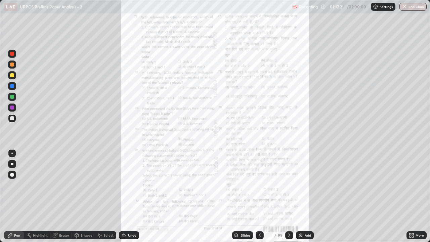
click at [257, 187] on div at bounding box center [260, 235] width 8 height 8
click at [413, 187] on icon at bounding box center [413, 234] width 2 height 2
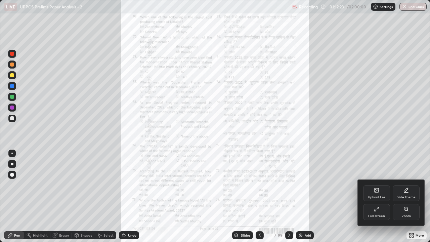
click at [405, 187] on icon at bounding box center [406, 209] width 4 height 4
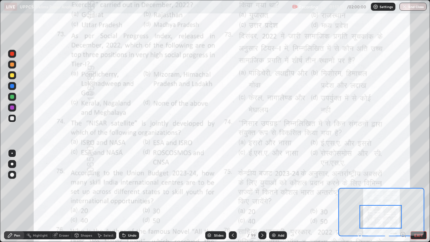
click at [261, 187] on icon at bounding box center [262, 234] width 5 height 5
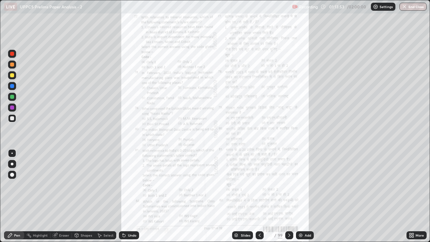
click at [410, 187] on icon at bounding box center [411, 234] width 2 height 2
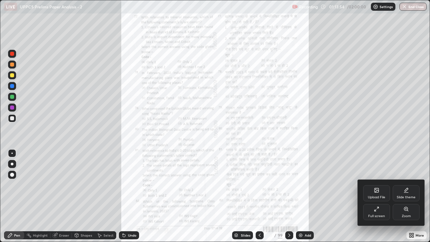
click at [404, 187] on icon at bounding box center [405, 208] width 5 height 5
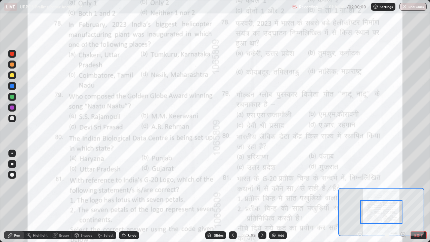
click at [262, 187] on icon at bounding box center [262, 234] width 5 height 5
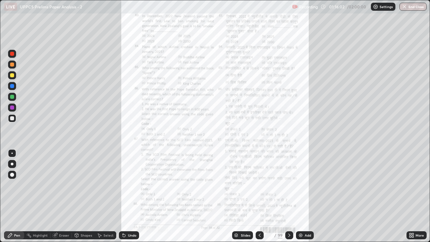
click at [288, 187] on icon at bounding box center [289, 234] width 5 height 5
click at [411, 187] on icon at bounding box center [411, 237] width 2 height 2
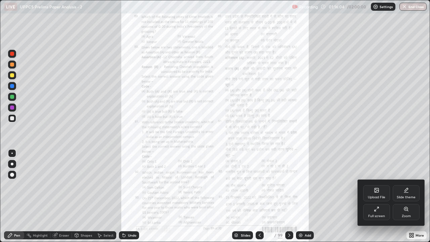
click at [406, 187] on icon at bounding box center [405, 208] width 5 height 5
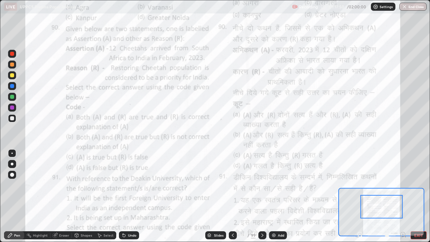
click at [262, 187] on icon at bounding box center [262, 234] width 5 height 5
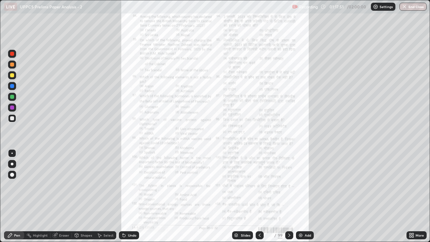
click at [288, 187] on icon at bounding box center [289, 234] width 2 height 3
click at [290, 187] on icon at bounding box center [289, 234] width 5 height 5
click at [410, 187] on icon at bounding box center [411, 234] width 2 height 2
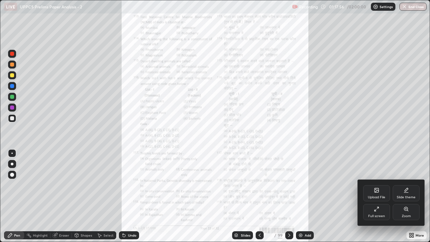
click at [404, 187] on div "Zoom" at bounding box center [406, 212] width 27 height 16
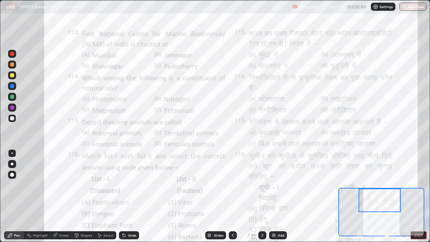
click at [262, 187] on icon at bounding box center [262, 234] width 5 height 5
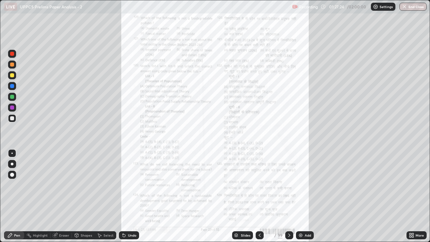
click at [291, 187] on icon at bounding box center [289, 234] width 5 height 5
click at [288, 187] on icon at bounding box center [289, 234] width 5 height 5
click at [290, 187] on icon at bounding box center [289, 234] width 5 height 5
click at [289, 187] on icon at bounding box center [289, 234] width 5 height 5
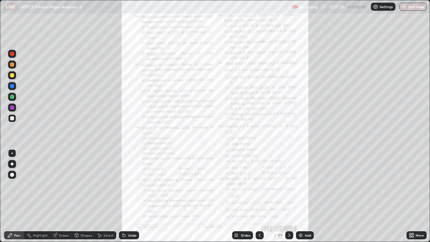
click at [289, 187] on icon at bounding box center [289, 234] width 5 height 5
click at [290, 187] on icon at bounding box center [289, 234] width 5 height 5
click at [288, 187] on icon at bounding box center [289, 234] width 2 height 3
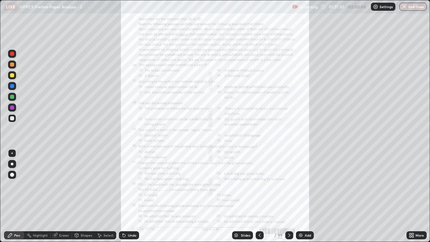
click at [289, 187] on icon at bounding box center [289, 234] width 5 height 5
click at [288, 187] on icon at bounding box center [289, 234] width 2 height 3
click at [289, 187] on icon at bounding box center [289, 234] width 5 height 5
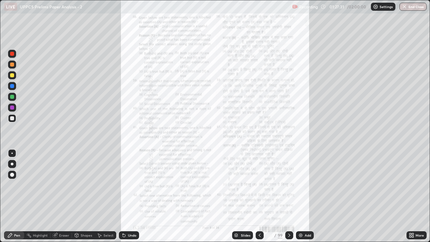
click at [289, 187] on icon at bounding box center [289, 234] width 5 height 5
click at [287, 187] on icon at bounding box center [289, 234] width 5 height 5
click at [289, 187] on icon at bounding box center [289, 234] width 5 height 5
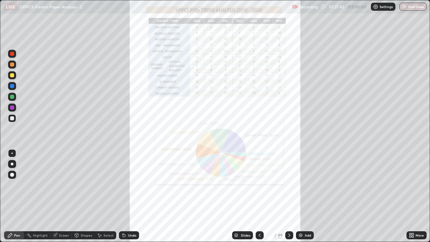
click at [411, 187] on icon at bounding box center [411, 237] width 2 height 2
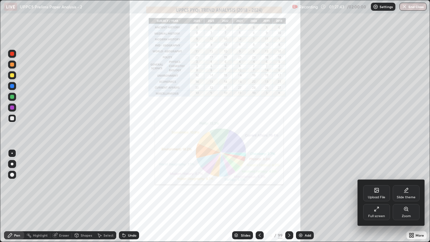
click at [404, 187] on div "Zoom" at bounding box center [406, 212] width 27 height 16
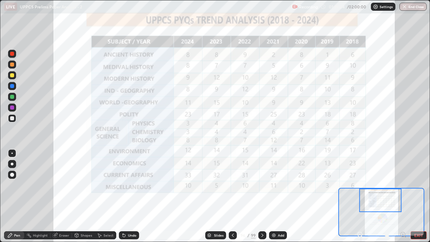
click at [16, 187] on div "Pen" at bounding box center [17, 234] width 6 height 3
click at [12, 55] on div at bounding box center [12, 54] width 4 height 4
click at [262, 187] on icon at bounding box center [262, 234] width 5 height 5
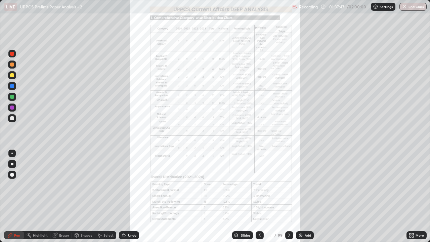
click at [259, 187] on icon at bounding box center [259, 234] width 5 height 5
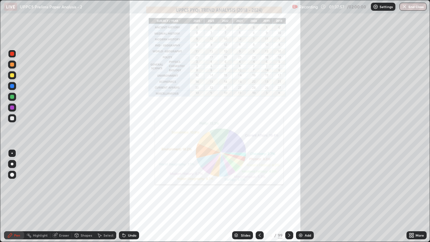
click at [287, 187] on div at bounding box center [289, 235] width 8 height 8
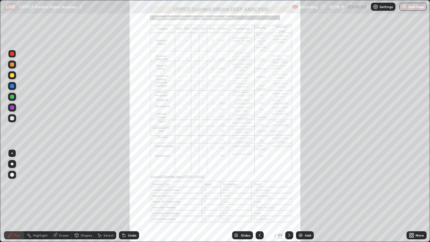
click at [412, 187] on icon at bounding box center [413, 234] width 2 height 2
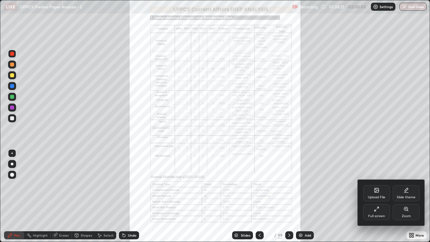
click at [337, 187] on div at bounding box center [215, 121] width 430 height 242
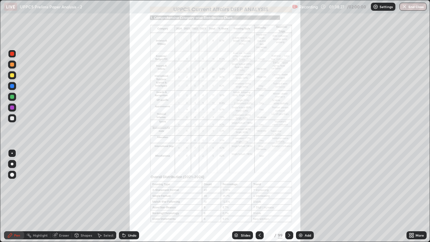
click at [412, 187] on icon at bounding box center [411, 234] width 5 height 5
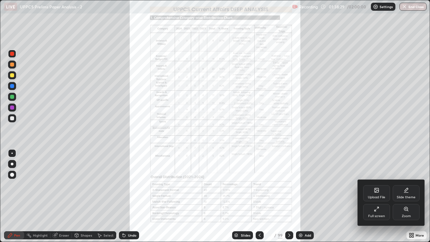
click at [406, 187] on icon at bounding box center [405, 208] width 5 height 5
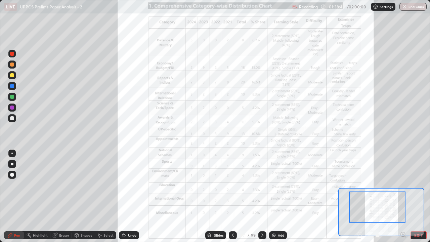
click at [402, 187] on icon at bounding box center [403, 234] width 2 height 0
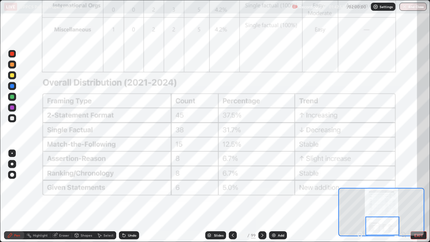
click at [260, 187] on icon at bounding box center [262, 234] width 5 height 5
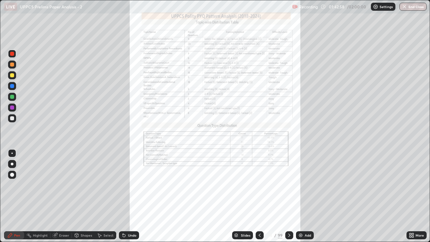
click at [410, 187] on icon at bounding box center [411, 237] width 2 height 2
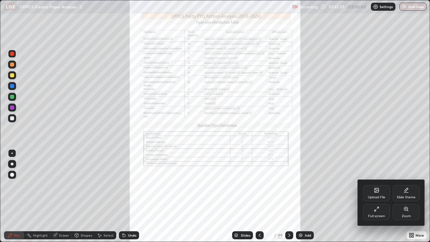
click at [406, 187] on div "Zoom" at bounding box center [406, 212] width 27 height 16
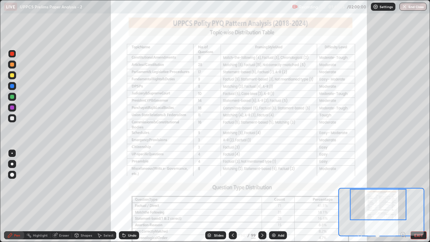
click at [402, 187] on icon at bounding box center [403, 234] width 2 height 0
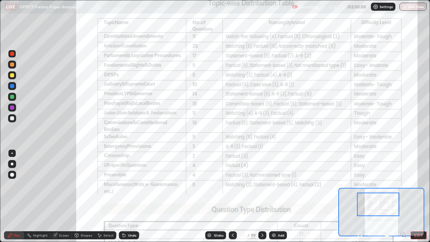
click at [402, 187] on icon at bounding box center [403, 234] width 2 height 0
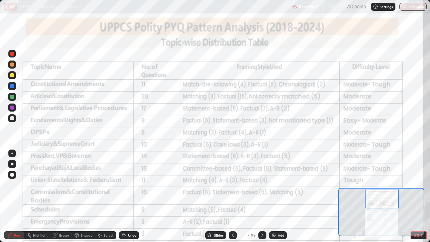
click at [358, 187] on icon at bounding box center [360, 234] width 7 height 7
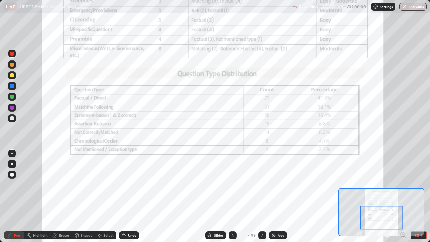
click at [410, 7] on button "End Class" at bounding box center [412, 7] width 27 height 8
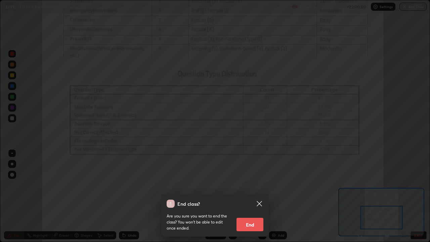
click at [254, 187] on button "End" at bounding box center [250, 224] width 27 height 13
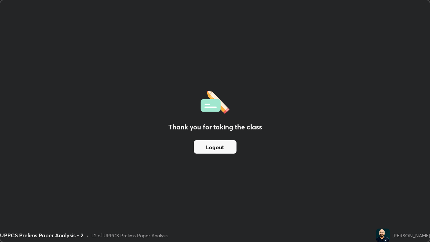
click at [309, 137] on div "Thank you for taking the class Logout" at bounding box center [214, 120] width 429 height 241
